Goal: Task Accomplishment & Management: Complete application form

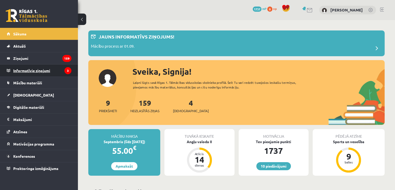
click at [43, 68] on legend "Informatīvie ziņojumi 3" at bounding box center [42, 70] width 58 height 12
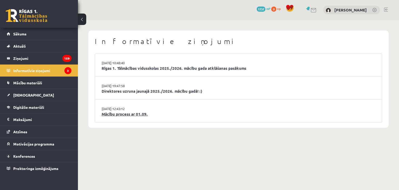
click at [121, 113] on link "Mācību process ar 01.09." at bounding box center [239, 114] width 274 height 6
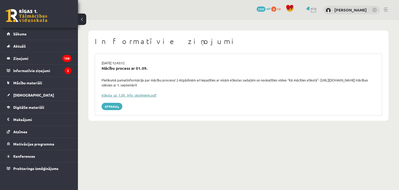
click at [137, 95] on link "eSkola_uz_1.09._info_skolēniem.pdf" at bounding box center [129, 95] width 55 height 4
click at [52, 38] on link "Sākums" at bounding box center [39, 34] width 65 height 12
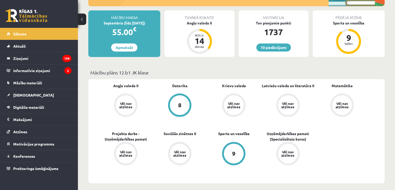
scroll to position [58, 0]
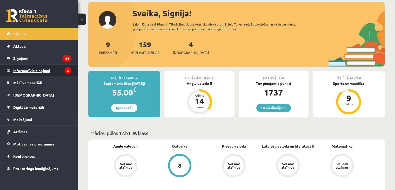
click at [39, 68] on legend "Informatīvie ziņojumi 2" at bounding box center [42, 70] width 58 height 12
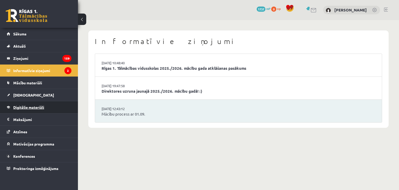
click at [32, 106] on span "Digitālie materiāli" at bounding box center [28, 107] width 31 height 5
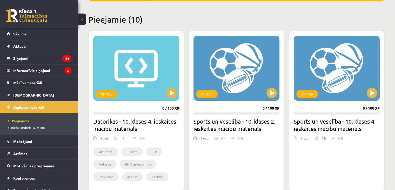
scroll to position [120, 0]
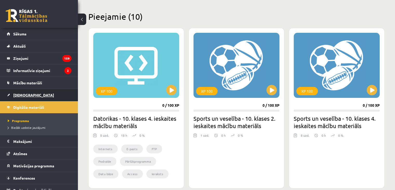
click at [22, 95] on span "[DEMOGRAPHIC_DATA]" at bounding box center [33, 94] width 41 height 5
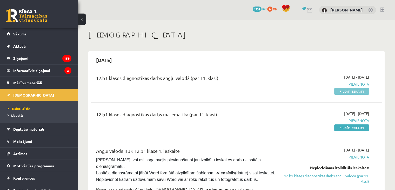
click at [349, 90] on link "Pildīt ieskaiti" at bounding box center [351, 91] width 35 height 7
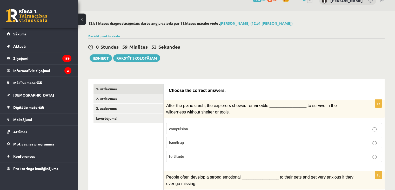
scroll to position [12, 0]
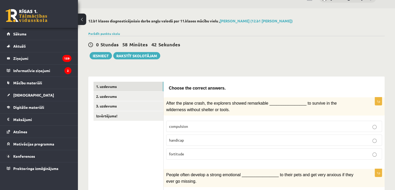
click at [270, 129] on label "compulsion" at bounding box center [274, 125] width 216 height 11
click at [350, 152] on p "fortitude" at bounding box center [274, 153] width 210 height 5
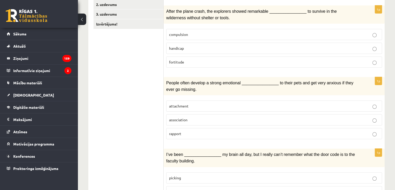
scroll to position [104, 0]
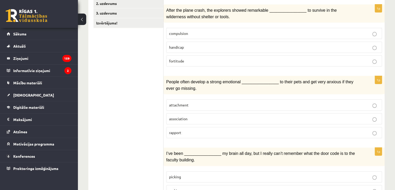
click at [305, 103] on p "attachment" at bounding box center [274, 104] width 210 height 5
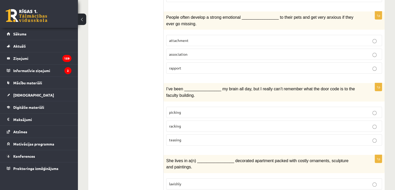
scroll to position [173, 0]
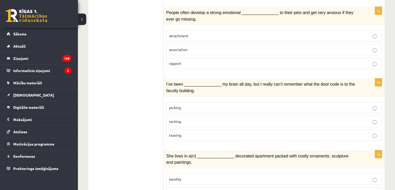
click at [315, 118] on p "racking" at bounding box center [274, 120] width 210 height 5
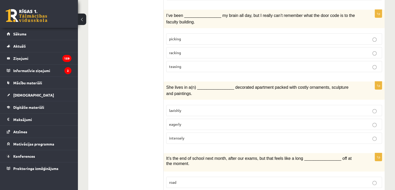
scroll to position [246, 0]
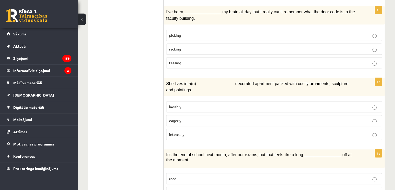
click at [339, 104] on p "lavishly" at bounding box center [274, 106] width 210 height 5
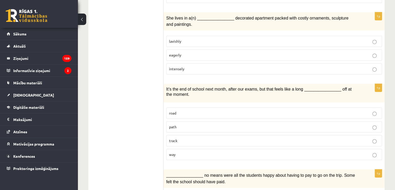
scroll to position [319, 0]
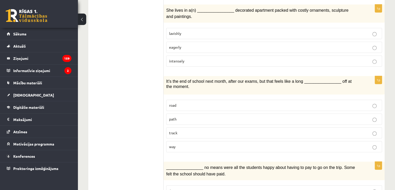
click at [297, 144] on p "way" at bounding box center [274, 146] width 210 height 5
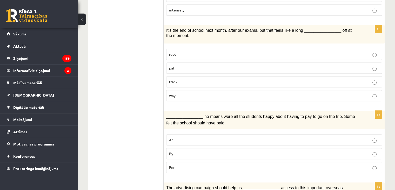
scroll to position [397, 0]
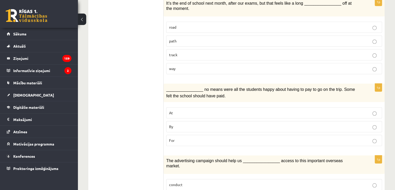
click at [322, 137] on p "For" at bounding box center [274, 139] width 210 height 5
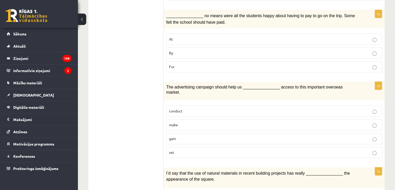
scroll to position [474, 0]
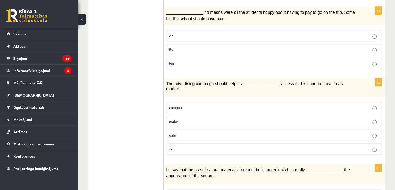
click at [326, 132] on p "gain" at bounding box center [274, 134] width 210 height 5
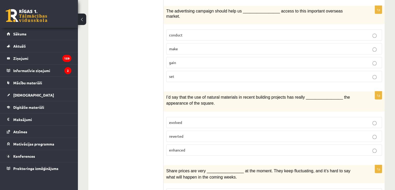
scroll to position [551, 0]
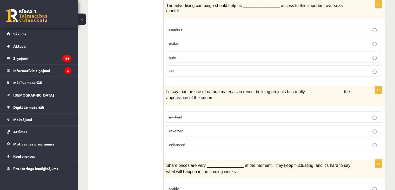
click at [341, 139] on label "enhanced" at bounding box center [274, 144] width 216 height 11
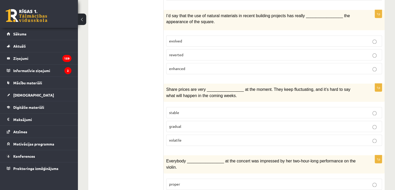
scroll to position [630, 0]
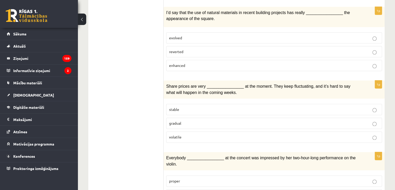
drag, startPoint x: 365, startPoint y: 114, endPoint x: 365, endPoint y: 121, distance: 7.0
click at [365, 121] on fieldset "stable gradual volatile" at bounding box center [274, 122] width 216 height 43
click at [365, 134] on p "volatile" at bounding box center [274, 136] width 210 height 5
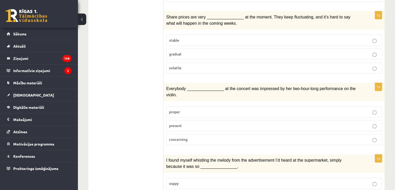
scroll to position [697, 0]
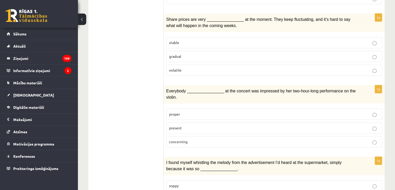
click at [243, 122] on label "present" at bounding box center [274, 127] width 216 height 11
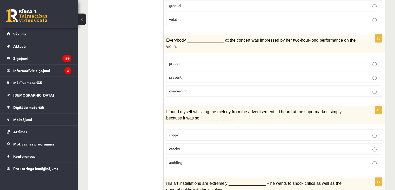
scroll to position [792, 0]
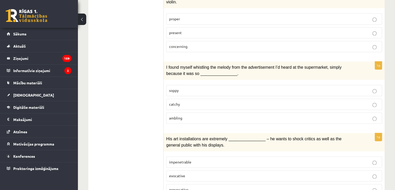
click at [377, 184] on label "provocative" at bounding box center [274, 189] width 216 height 11
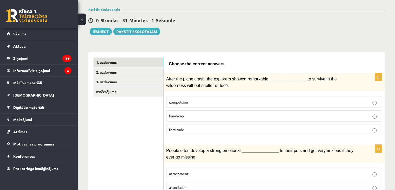
scroll to position [0, 0]
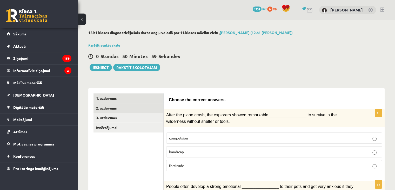
click at [140, 106] on link "2. uzdevums" at bounding box center [128, 108] width 70 height 10
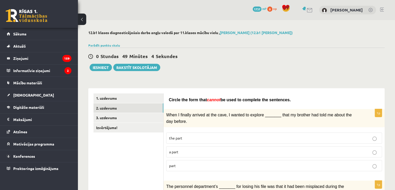
scroll to position [6, 0]
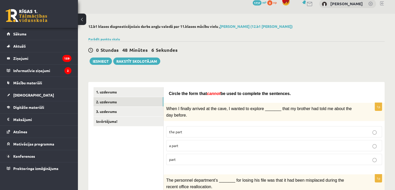
click at [373, 156] on p "part" at bounding box center [274, 158] width 210 height 5
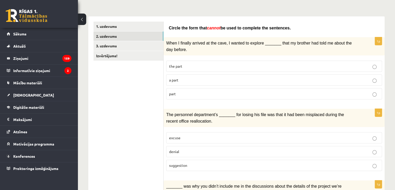
scroll to position [77, 0]
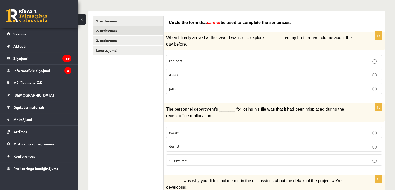
click at [360, 144] on p "denial" at bounding box center [274, 145] width 210 height 5
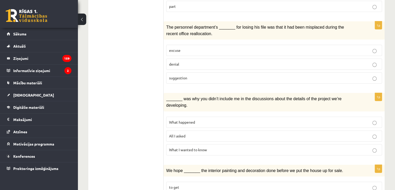
scroll to position [165, 0]
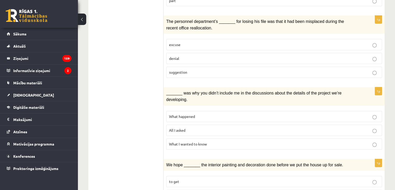
click at [371, 113] on p "What happened" at bounding box center [274, 115] width 210 height 5
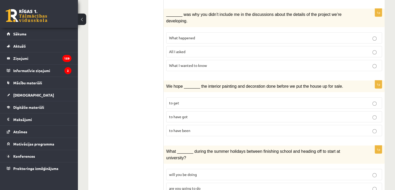
scroll to position [247, 0]
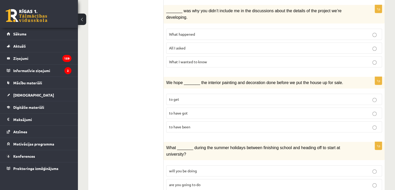
click at [369, 121] on label "to have been" at bounding box center [274, 126] width 216 height 11
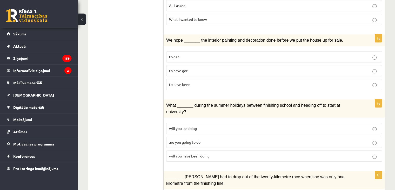
scroll to position [292, 0]
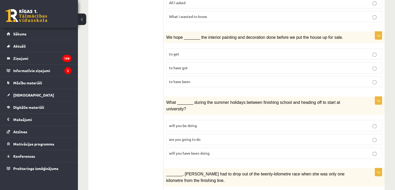
click at [335, 150] on p "will you have been doing" at bounding box center [274, 152] width 210 height 5
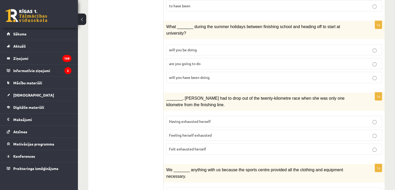
scroll to position [376, 0]
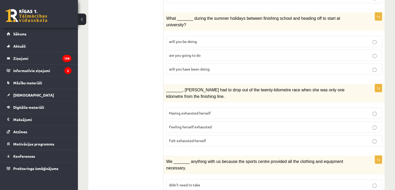
click at [351, 135] on label "Felt exhausted herself" at bounding box center [274, 140] width 216 height 11
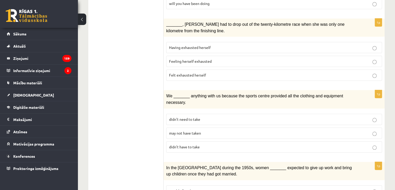
scroll to position [447, 0]
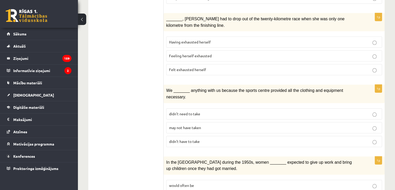
click at [361, 122] on label "may not have taken" at bounding box center [274, 127] width 216 height 11
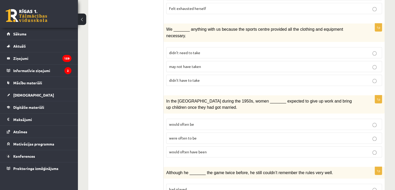
scroll to position [509, 0]
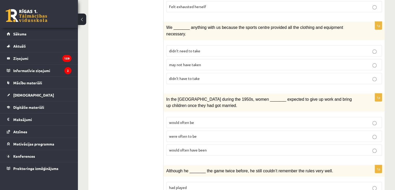
click at [314, 130] on label "were often to be" at bounding box center [274, 135] width 216 height 11
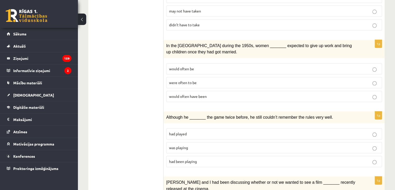
scroll to position [576, 0]
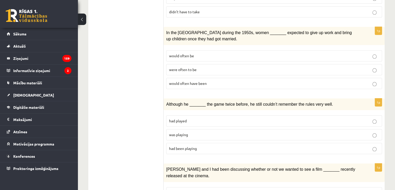
click at [317, 132] on p "was playing" at bounding box center [274, 134] width 210 height 5
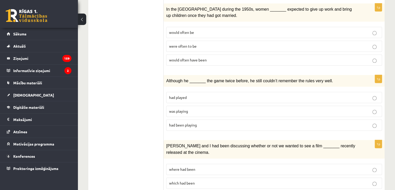
scroll to position [601, 0]
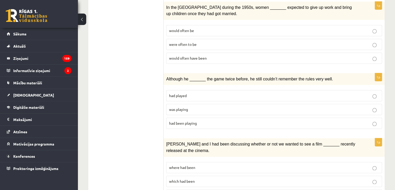
click at [347, 164] on p "where had been" at bounding box center [274, 166] width 210 height 5
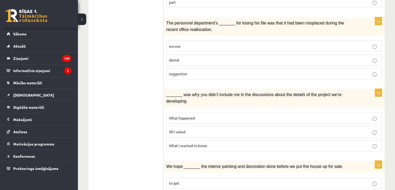
scroll to position [47, 0]
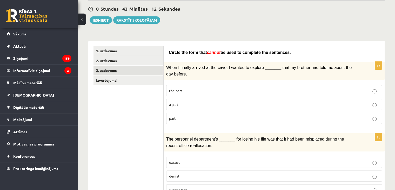
click at [109, 70] on link "3. uzdevums" at bounding box center [128, 70] width 70 height 10
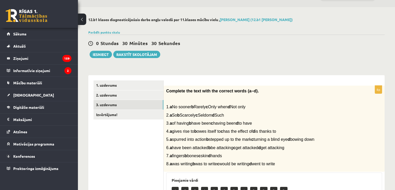
scroll to position [5, 0]
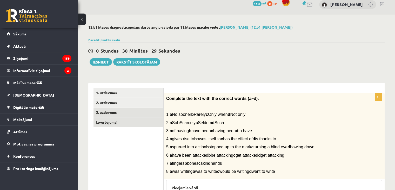
click at [144, 122] on link "Izvērtējums!" at bounding box center [128, 122] width 70 height 10
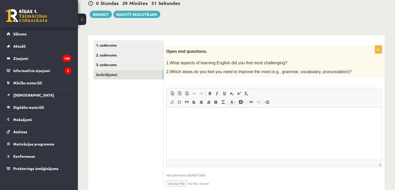
scroll to position [54, 0]
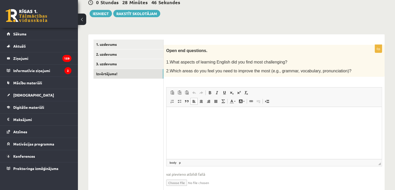
click at [288, 115] on p "Bagātinātā teksta redaktors, wiswyg-editor-user-answer-47363725817840" at bounding box center [274, 114] width 205 height 5
click at [255, 110] on html "**********" at bounding box center [273, 119] width 215 height 25
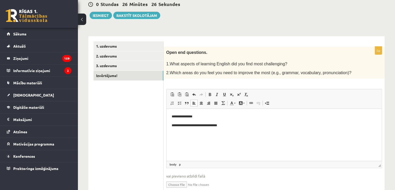
scroll to position [41, 0]
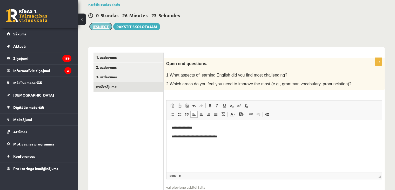
click at [103, 25] on button "Iesniegt" at bounding box center [101, 26] width 22 height 7
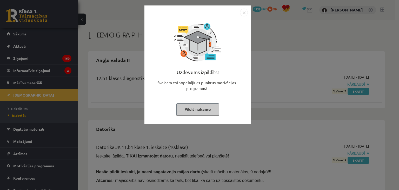
click at [202, 111] on button "Pildīt nākamo" at bounding box center [197, 109] width 43 height 12
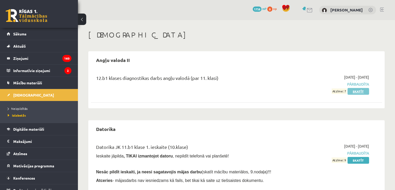
click at [360, 91] on link "Skatīt" at bounding box center [358, 91] width 22 height 7
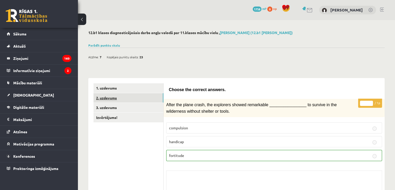
click at [157, 95] on link "2. uzdevums" at bounding box center [128, 98] width 70 height 10
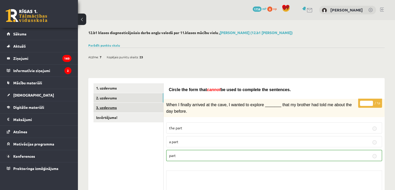
click at [116, 109] on link "3. uzdevums" at bounding box center [128, 108] width 70 height 10
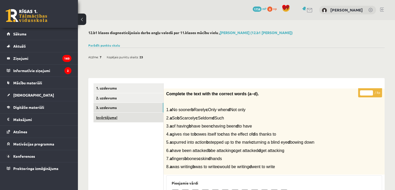
click at [122, 116] on link "Izvērtējums!" at bounding box center [128, 117] width 70 height 10
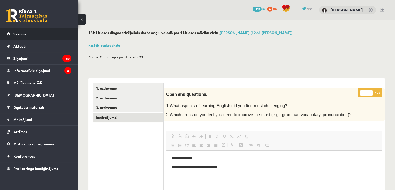
click at [37, 35] on link "Sākums" at bounding box center [39, 34] width 65 height 12
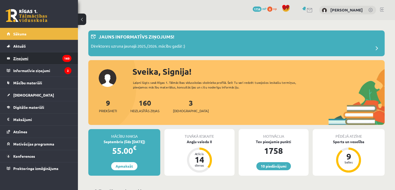
click at [48, 56] on legend "Ziņojumi 160" at bounding box center [42, 58] width 58 height 12
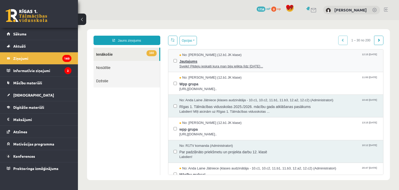
click at [258, 63] on span "Jautajums" at bounding box center [278, 60] width 199 height 6
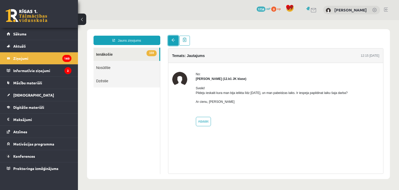
click at [173, 42] on span at bounding box center [173, 40] width 4 height 4
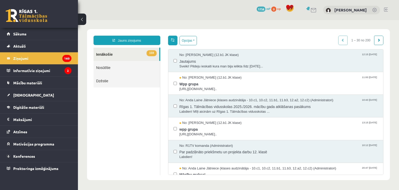
click at [172, 43] on link at bounding box center [172, 41] width 9 height 10
click at [220, 82] on span "Wpp grupa" at bounding box center [278, 83] width 199 height 6
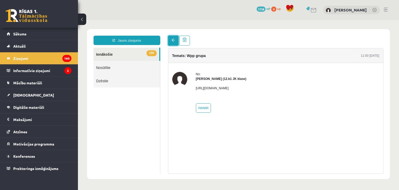
click at [175, 36] on link at bounding box center [173, 41] width 10 height 10
